Goal: Information Seeking & Learning: Learn about a topic

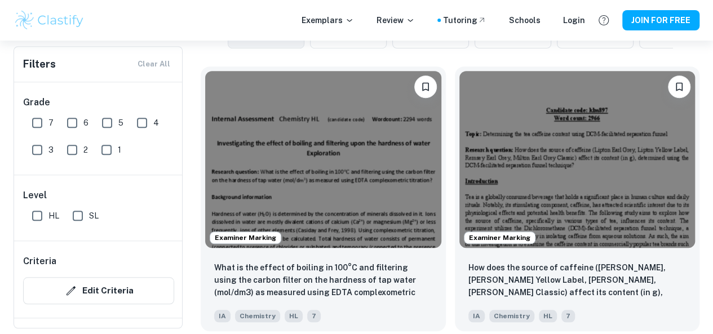
scroll to position [335, 0]
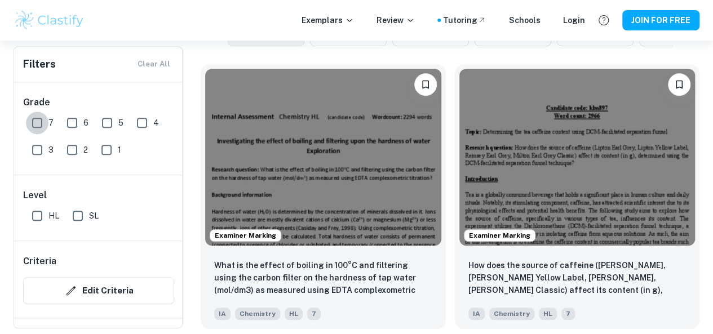
click at [35, 119] on input "7" at bounding box center [37, 123] width 23 height 23
checkbox input "true"
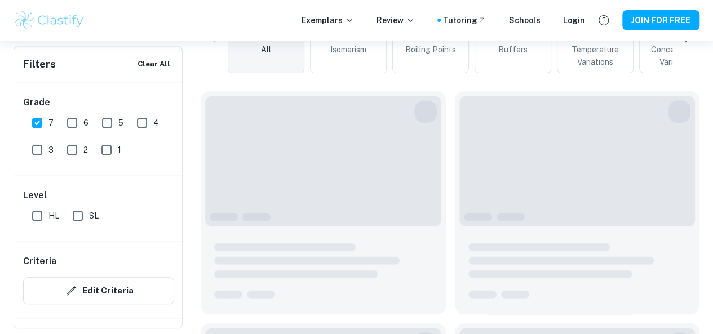
scroll to position [362, 0]
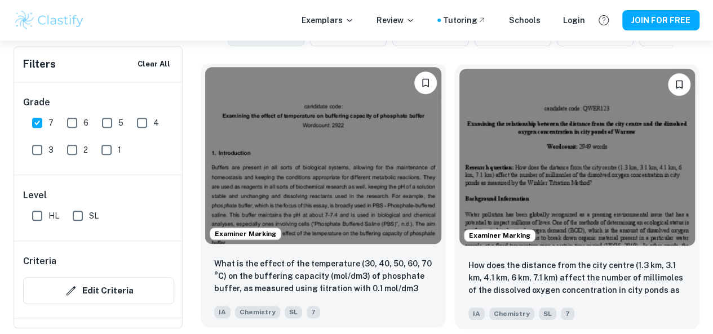
click at [301, 127] on img at bounding box center [323, 155] width 236 height 177
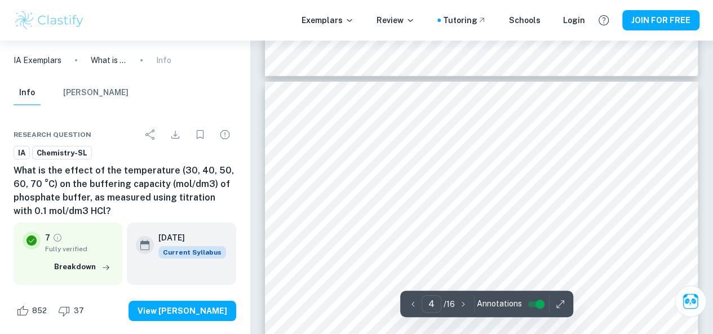
scroll to position [1968, 0]
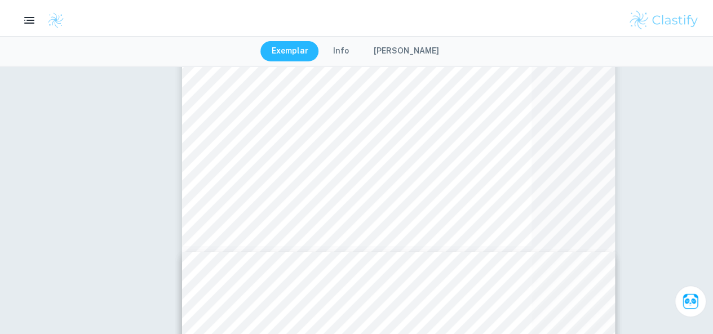
type input "14"
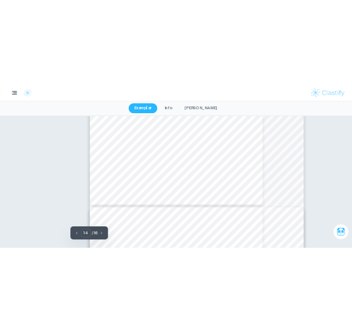
scroll to position [6832, 0]
